Goal: Information Seeking & Learning: Learn about a topic

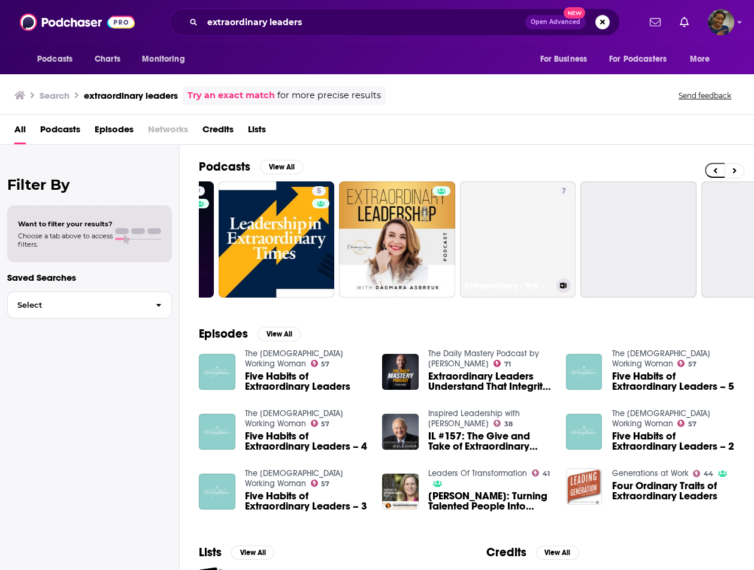
scroll to position [0, 433]
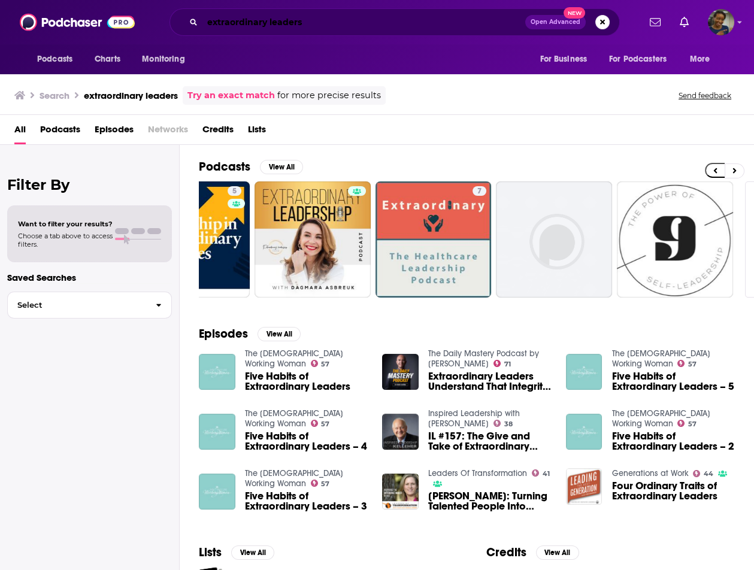
click at [229, 22] on input "extraordinary leaders" at bounding box center [363, 22] width 323 height 19
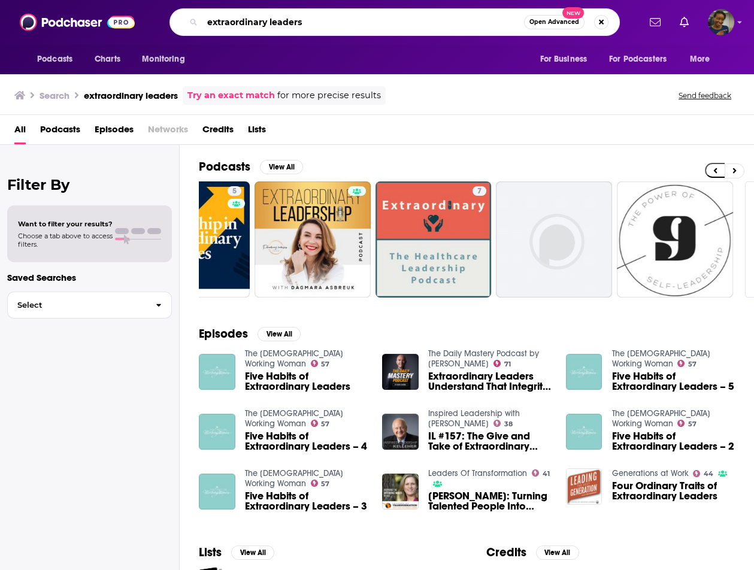
click at [232, 22] on input "extraordinary leaders" at bounding box center [363, 22] width 322 height 19
type input "extra-ordinary leaders"
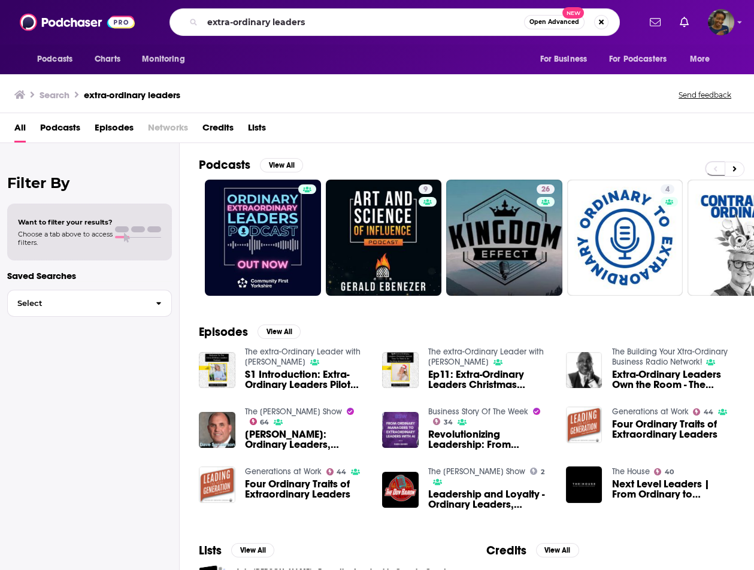
click at [173, 278] on div "Filter By Want to filter your results? Choose a tab above to access filters. Sa…" at bounding box center [90, 428] width 180 height 570
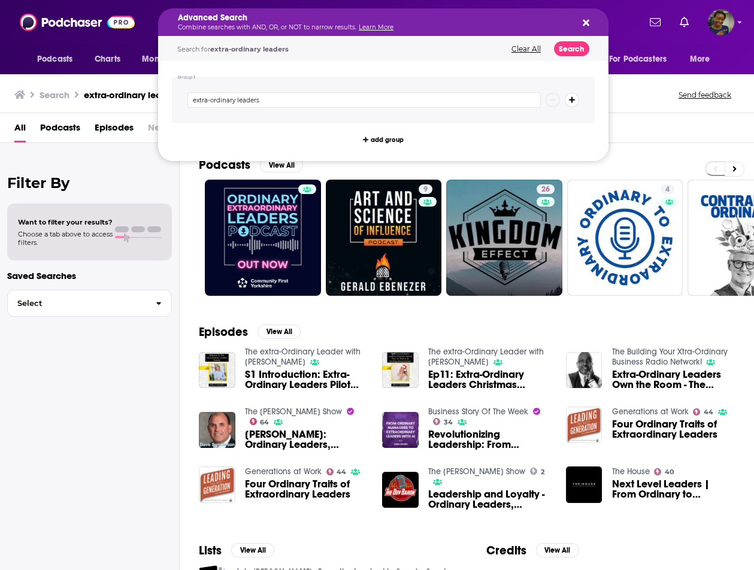
click at [186, 229] on div "Podcasts View All 9 26 4 48 + 139 Episodes View All The extra-Ordinary Leader w…" at bounding box center [467, 356] width 574 height 426
click at [275, 105] on input "extra-ordinary leaders" at bounding box center [363, 100] width 353 height 16
type input "extra-ordinary leader"
